Goal: Book appointment/travel/reservation

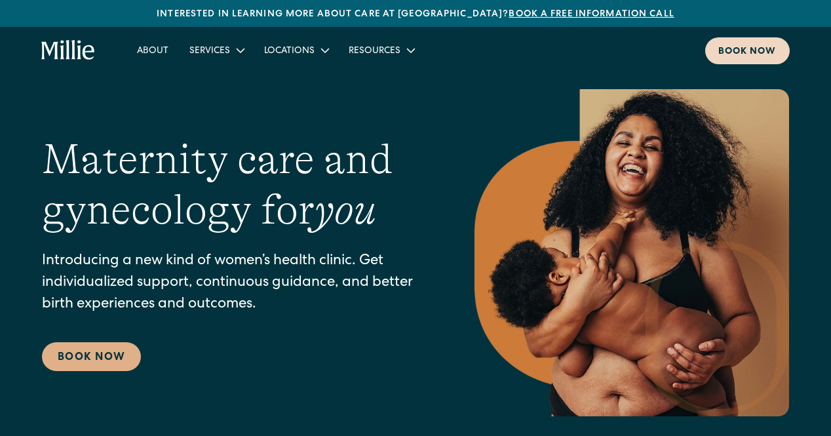
click at [776, 50] on link "Book now" at bounding box center [747, 50] width 85 height 27
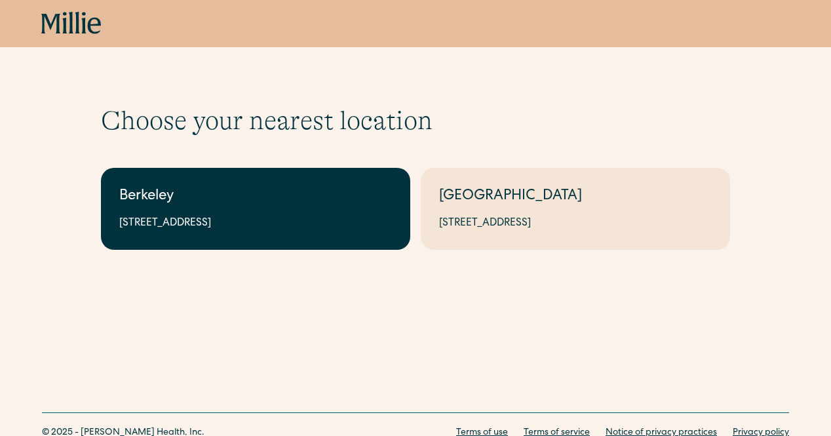
click at [266, 187] on div "Berkeley" at bounding box center [255, 197] width 273 height 22
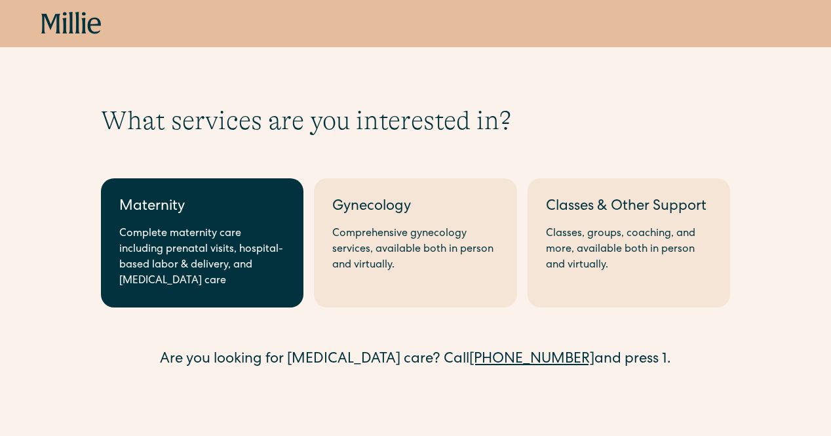
click at [227, 255] on div "Complete maternity care including prenatal visits, hospital-based labor & deliv…" at bounding box center [202, 257] width 166 height 63
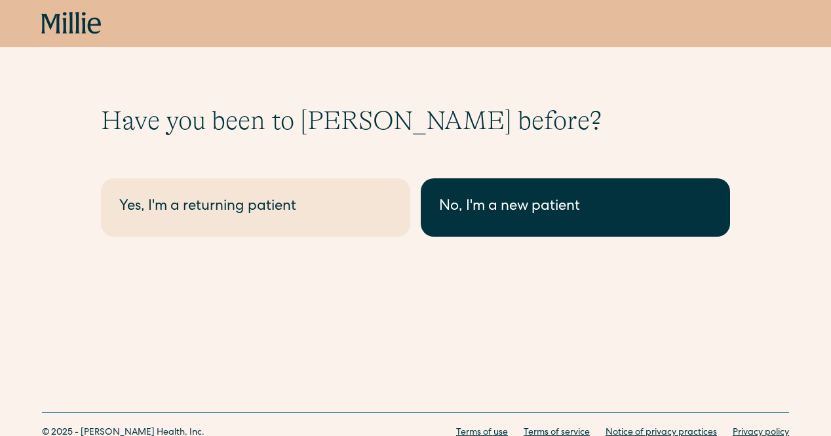
click at [492, 224] on link "No, I'm a new patient" at bounding box center [575, 207] width 309 height 58
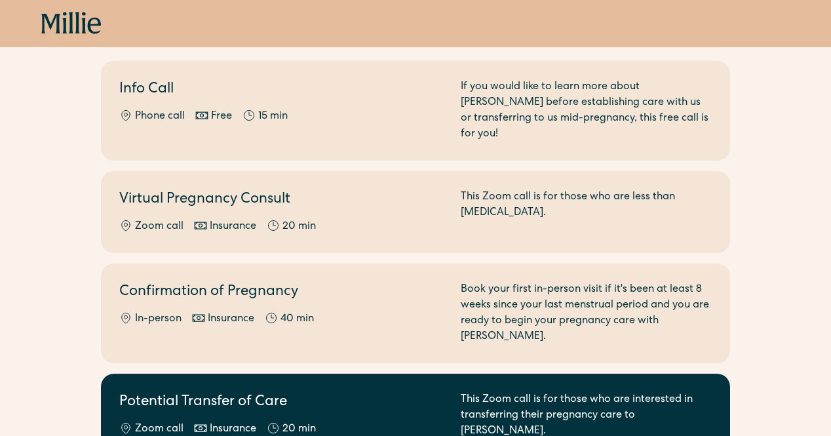
scroll to position [144, 0]
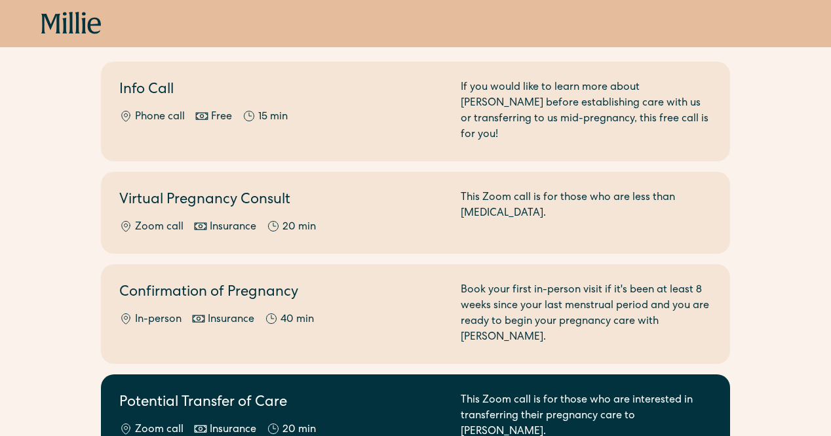
click at [396, 393] on h2 "Potential Transfer of Care" at bounding box center [282, 404] width 326 height 22
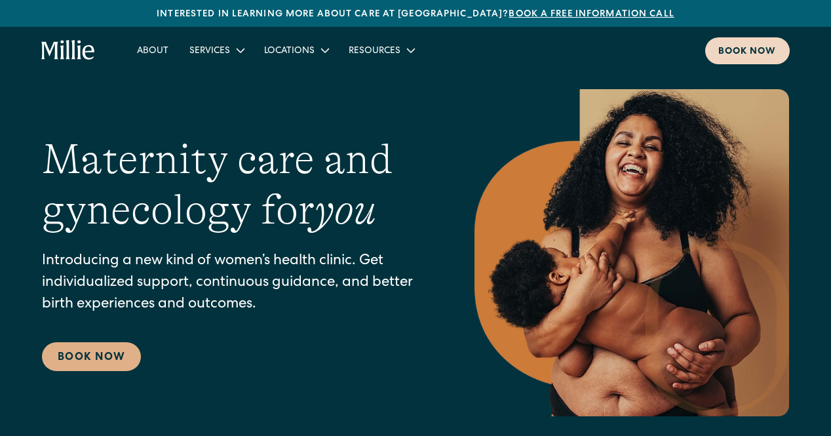
click at [756, 47] on div "Book now" at bounding box center [747, 52] width 58 height 14
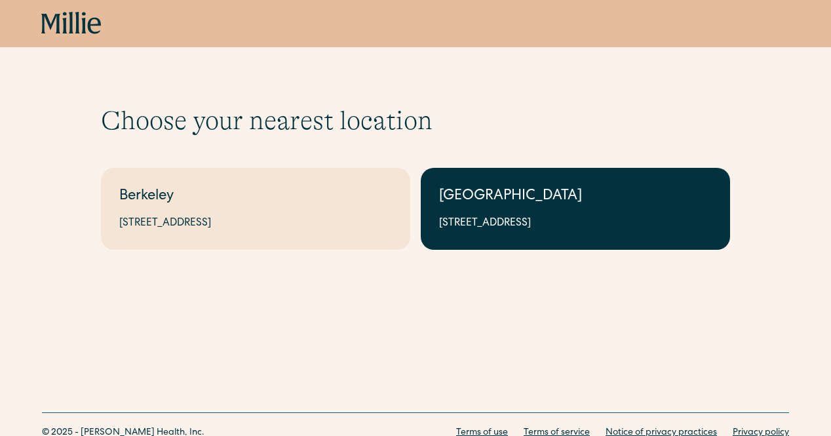
click at [522, 233] on link "South Bay 1471 Saratoga Ave, Suite 101, San Jose, CA 95129" at bounding box center [575, 209] width 309 height 82
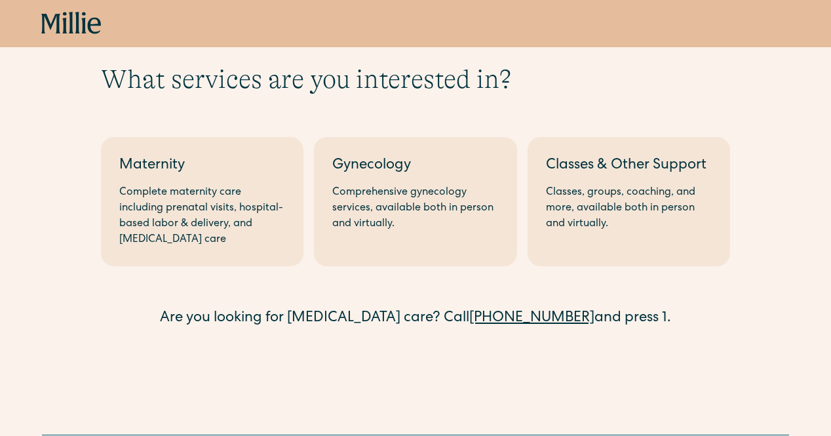
scroll to position [60, 0]
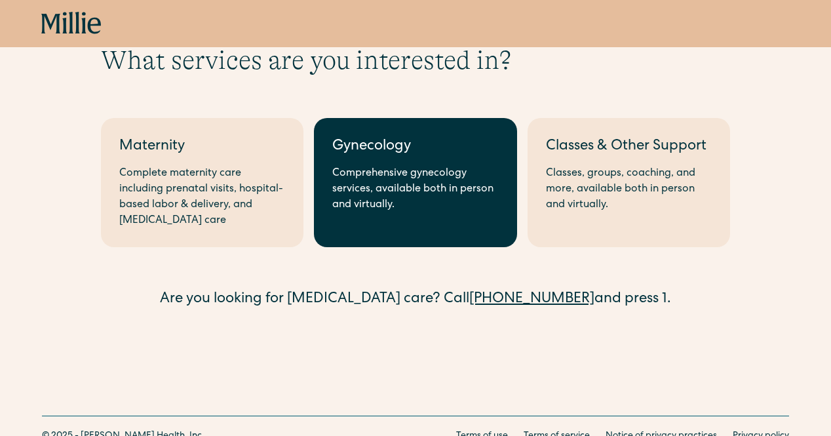
click at [349, 201] on div "Comprehensive gynecology services, available both in person and virtually." at bounding box center [415, 189] width 166 height 47
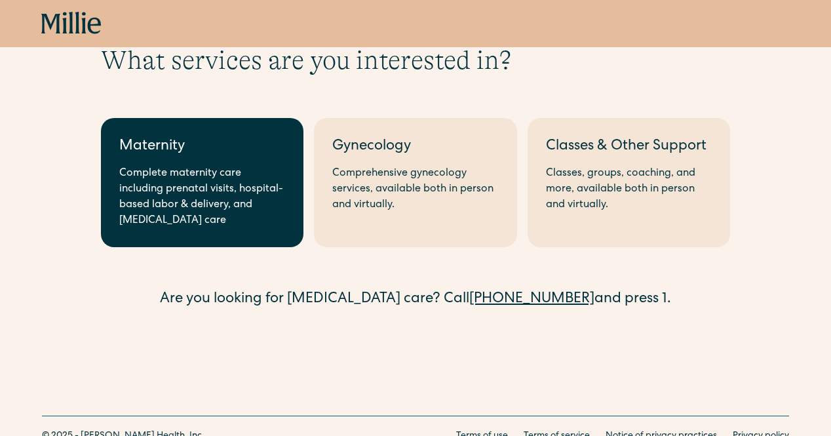
click at [214, 189] on div "Complete maternity care including prenatal visits, hospital-based labor & deliv…" at bounding box center [202, 197] width 166 height 63
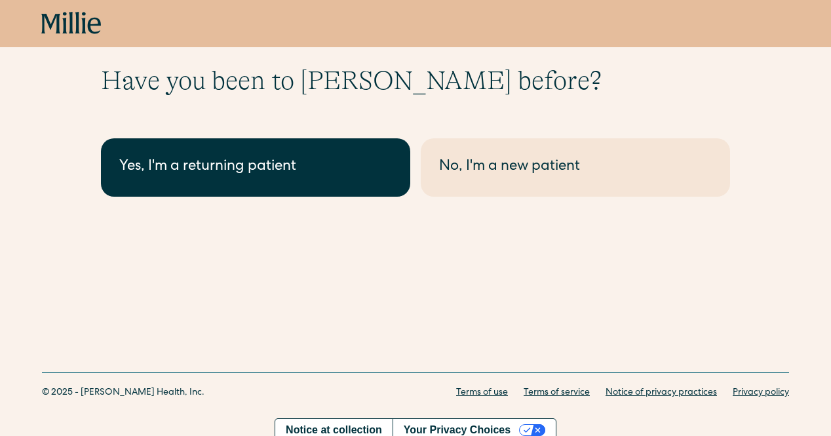
scroll to position [51, 0]
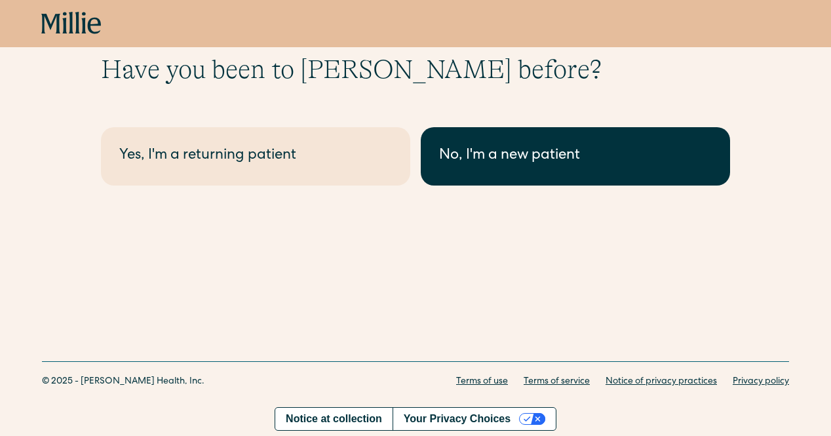
click at [532, 130] on link "No, I'm a new patient" at bounding box center [575, 156] width 309 height 58
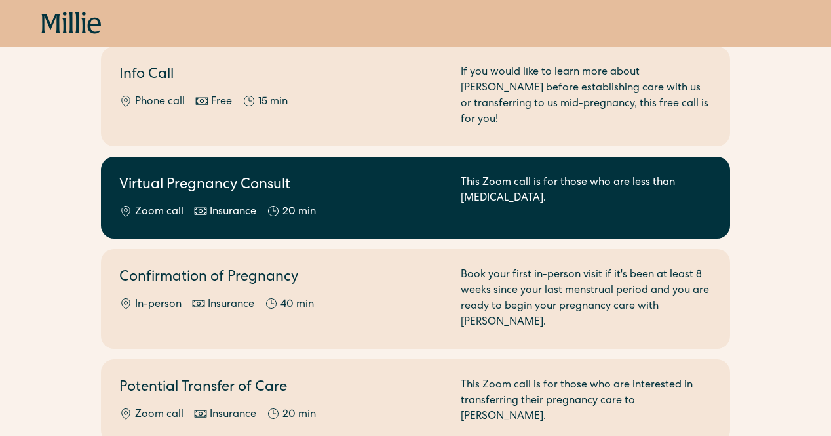
scroll to position [192, 0]
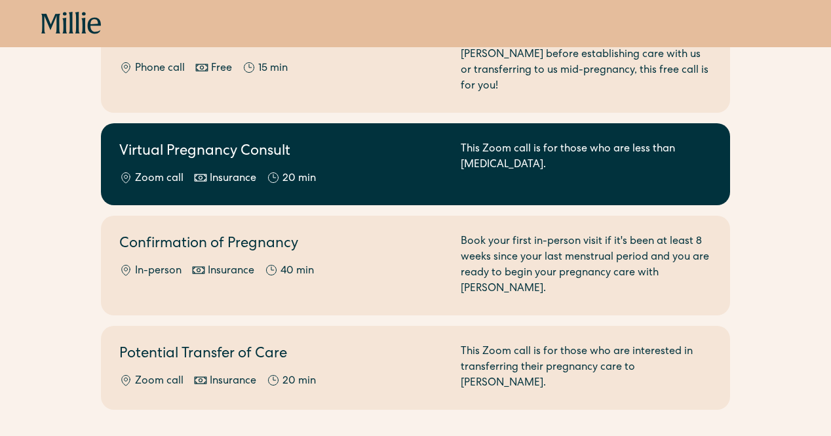
click at [335, 146] on h2 "Virtual Pregnancy Consult" at bounding box center [282, 153] width 326 height 22
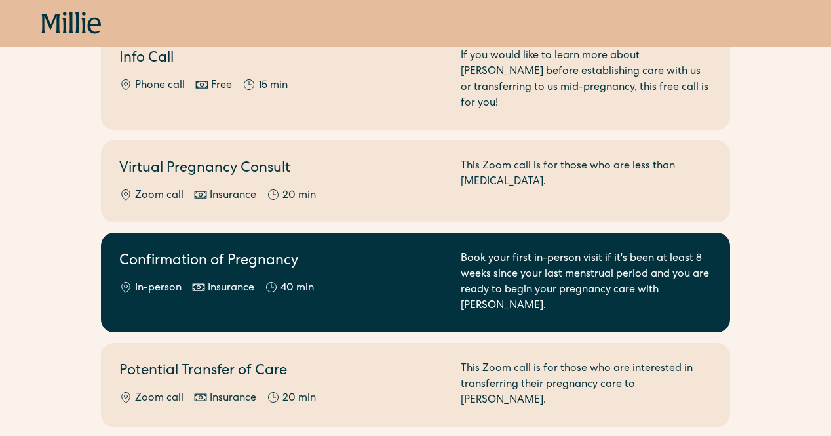
scroll to position [174, 0]
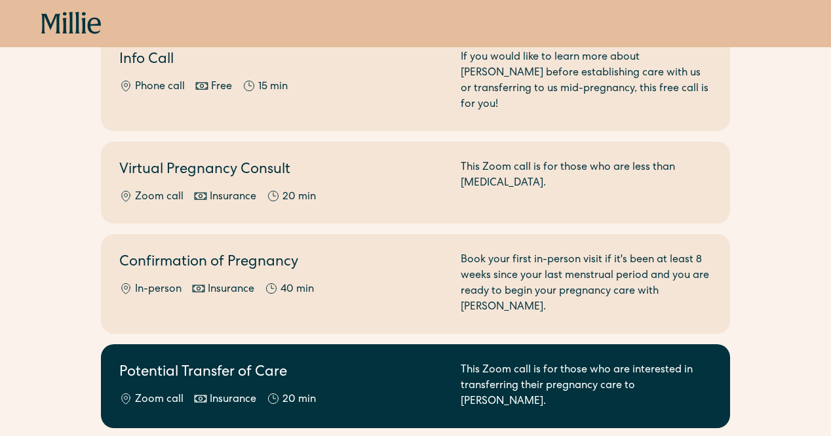
click at [324, 363] on div "Potential Transfer of Care Zoom call Insurance 20 min" at bounding box center [282, 386] width 326 height 47
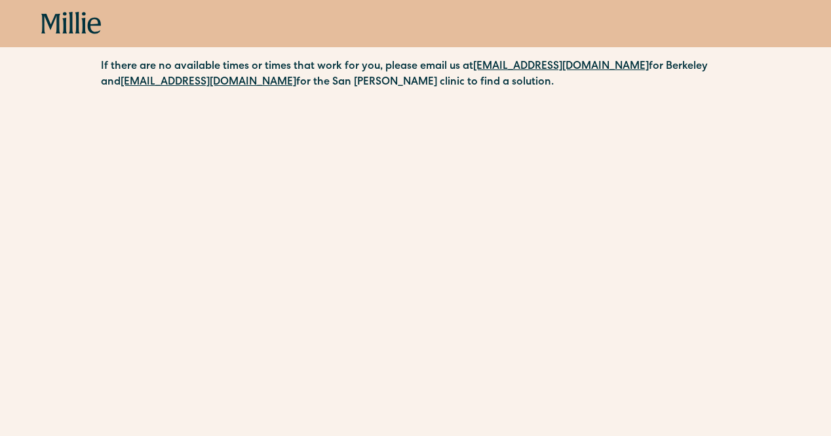
scroll to position [736, 0]
